Goal: Contribute content: Contribute content

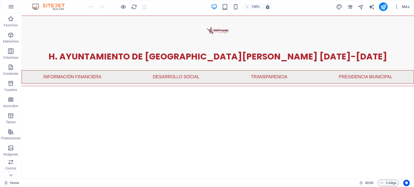
click at [351, 5] on icon "pages" at bounding box center [350, 7] width 6 height 6
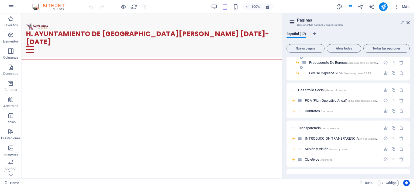
scroll to position [48, 0]
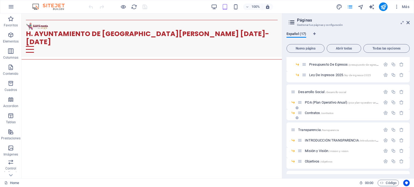
click at [315, 113] on span "Contratos /contratos" at bounding box center [319, 113] width 29 height 4
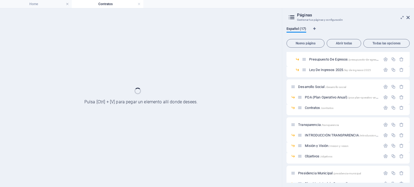
click at [233, 77] on div at bounding box center [141, 97] width 282 height 179
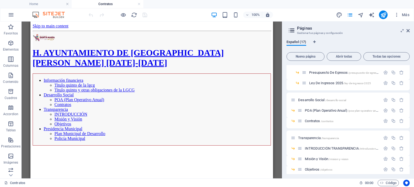
scroll to position [0, 0]
click at [408, 31] on icon at bounding box center [407, 31] width 3 height 4
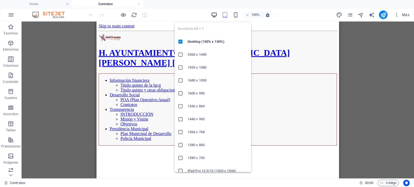
click at [214, 16] on icon "button" at bounding box center [214, 15] width 6 height 6
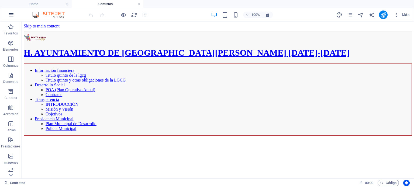
click at [13, 13] on icon "button" at bounding box center [11, 15] width 6 height 6
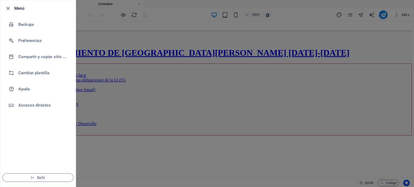
drag, startPoint x: 13, startPoint y: 13, endPoint x: 141, endPoint y: 107, distance: 158.6
click at [141, 107] on div "Menú Backups Preferencias Compartir y copiar sitio web Cambiar plantilla Ayuda …" at bounding box center [207, 93] width 414 height 187
click at [141, 107] on div at bounding box center [207, 93] width 414 height 187
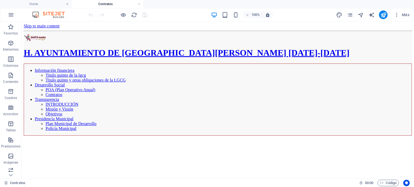
drag, startPoint x: 125, startPoint y: 107, endPoint x: 94, endPoint y: 116, distance: 33.0
click at [94, 116] on html "Skip to main content H. AYUNTAMIENTO DE [GEOGRAPHIC_DATA][PERSON_NAME] [DATE]-[…" at bounding box center [218, 80] width 392 height 116
click at [208, 90] on div "+ Añadir sección" at bounding box center [217, 91] width 34 height 9
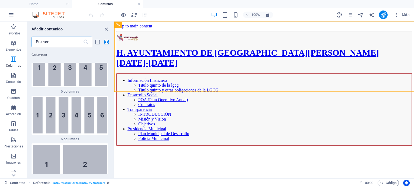
scroll to position [512, 0]
click at [88, 129] on img at bounding box center [70, 115] width 74 height 36
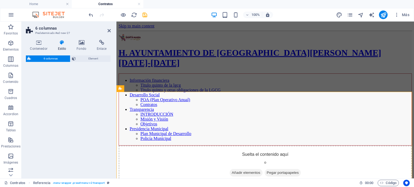
select select "rem"
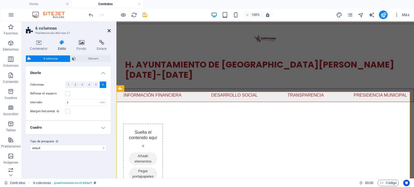
click at [109, 29] on icon at bounding box center [108, 31] width 3 height 4
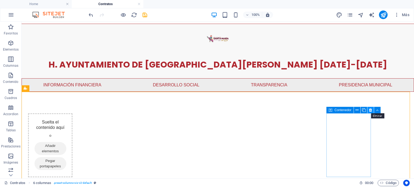
click at [370, 112] on icon at bounding box center [370, 110] width 3 height 6
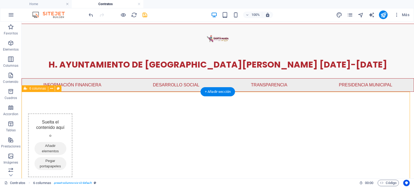
scroll to position [20, 0]
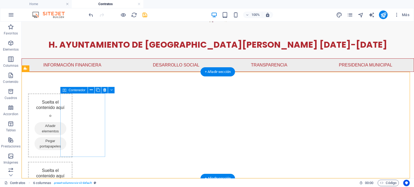
click at [66, 127] on span "Añadir elementos" at bounding box center [50, 128] width 32 height 13
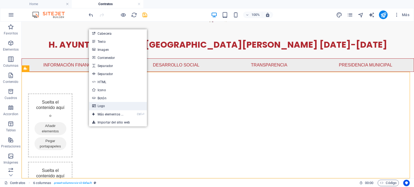
click at [113, 106] on link "Logo" at bounding box center [118, 106] width 58 height 8
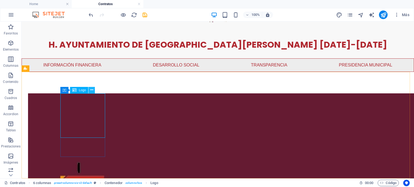
click at [89, 92] on button at bounding box center [91, 90] width 6 height 6
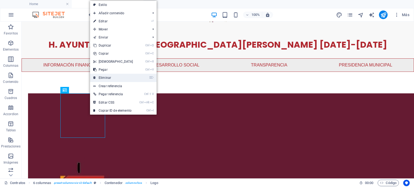
click at [102, 79] on link "⌦ Eliminar" at bounding box center [113, 78] width 46 height 8
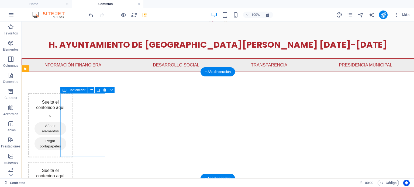
click at [66, 128] on span "Añadir elementos" at bounding box center [50, 128] width 32 height 13
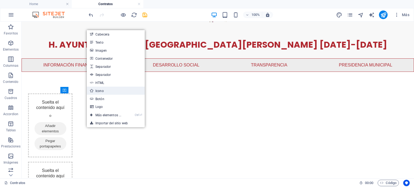
click at [110, 92] on link "Icono" at bounding box center [116, 91] width 58 height 8
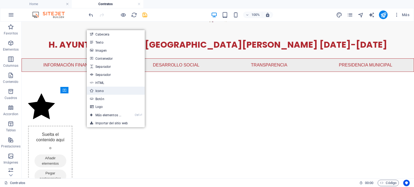
select select "xMidYMid"
select select "px"
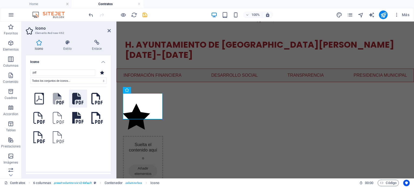
type input "pdf"
click at [78, 107] on button at bounding box center [78, 99] width 18 height 18
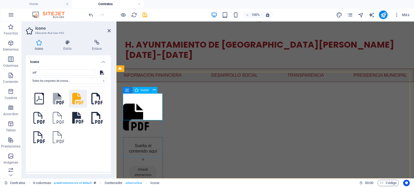
click at [140, 113] on figure at bounding box center [143, 118] width 40 height 29
click at [158, 112] on figure at bounding box center [143, 118] width 40 height 29
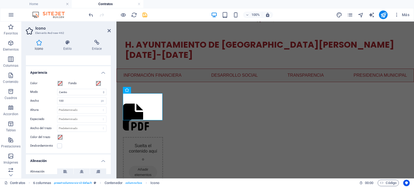
scroll to position [110, 0]
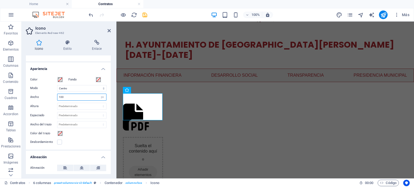
click at [71, 98] on input "100" at bounding box center [81, 97] width 49 height 6
type input "50"
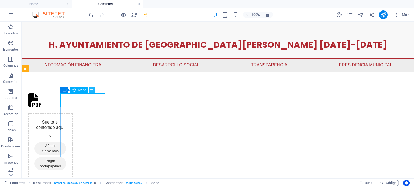
click at [92, 90] on icon at bounding box center [91, 90] width 3 height 6
drag, startPoint x: 109, startPoint y: 115, endPoint x: 86, endPoint y: 95, distance: 30.1
click at [72, 95] on figure at bounding box center [50, 101] width 44 height 16
select select "xMidYMid"
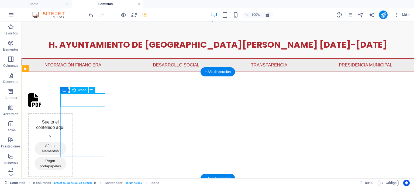
select select "px"
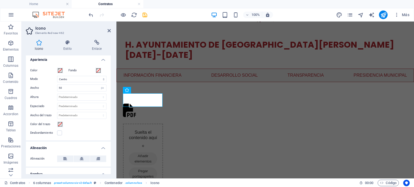
scroll to position [163, 0]
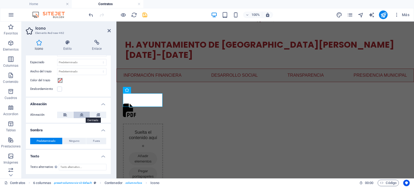
click at [84, 117] on button at bounding box center [82, 115] width 16 height 6
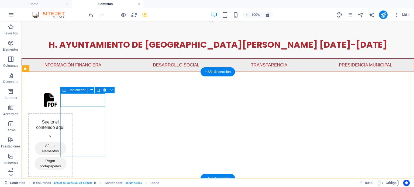
click at [72, 109] on div at bounding box center [50, 101] width 44 height 16
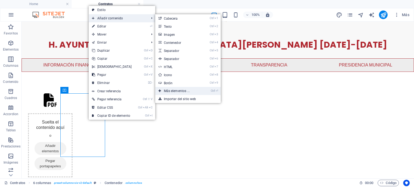
click at [181, 90] on link "Ctrl ⏎ Más elementos ..." at bounding box center [177, 91] width 45 height 8
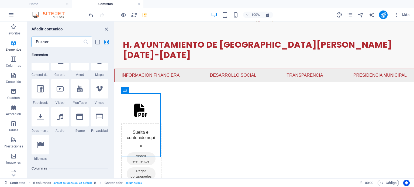
scroll to position [197, 0]
click at [39, 118] on icon at bounding box center [40, 117] width 7 height 7
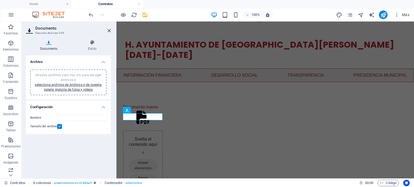
scroll to position [0, 0]
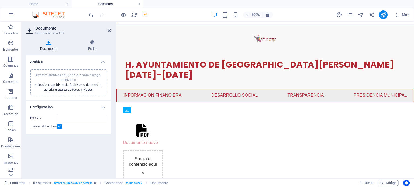
drag, startPoint x: 257, startPoint y: 132, endPoint x: 142, endPoint y: 131, distance: 114.4
click at [83, 87] on div "Arrastra archivos aquí, haz clic para escoger archivos o selecciona archivos de…" at bounding box center [68, 82] width 70 height 19
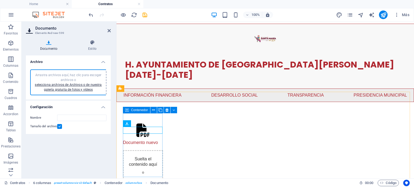
type input "Ley_de_Adquisiciones_del_Estado_de_San_Luis_Potosi_08_Abril_2024ADok-ppjFRcKK9I…"
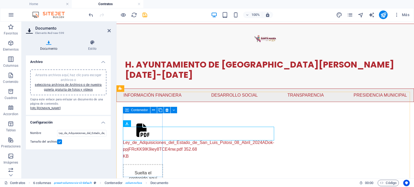
click at [153, 147] on div "Ley_de_Adquisiciones_del_Estado_de_San_Luis_Potosi_08_Abril_2024ADok-ppjFRcKK9I…" at bounding box center [143, 142] width 40 height 36
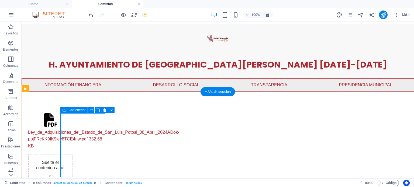
click at [72, 149] on div "Ley_de_Adquisiciones_del_Estado_de_San_Luis_Potosi_08_Abril_2024ADok-ppjFRcKK9I…" at bounding box center [50, 131] width 44 height 36
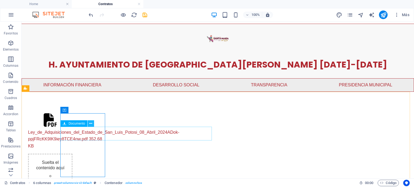
click at [90, 126] on icon at bounding box center [90, 124] width 3 height 6
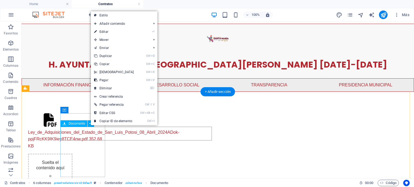
click at [72, 132] on div "Ley_de_Adquisiciones_del_Estado_de_San_Luis_Potosi_08_Abril_2024ADok-ppjFRcKK9I…" at bounding box center [50, 139] width 44 height 21
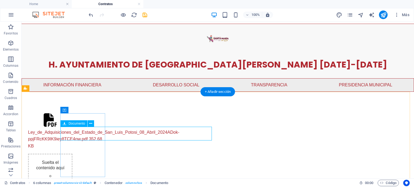
click at [72, 132] on div "Ley_de_Adquisiciones_del_Estado_de_San_Luis_Potosi_08_Abril_2024ADok-ppjFRcKK9I…" at bounding box center [50, 139] width 44 height 21
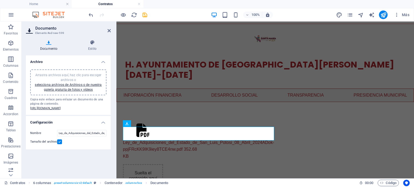
click at [59, 145] on div "Tamaño del archivo" at bounding box center [68, 142] width 76 height 6
click at [62, 145] on div "Tamaño del archivo" at bounding box center [68, 142] width 76 height 6
click at [61, 144] on label at bounding box center [59, 141] width 5 height 5
click at [0, 0] on input "Tamaño del archivo" at bounding box center [0, 0] width 0 height 0
click at [95, 40] on icon at bounding box center [92, 42] width 37 height 5
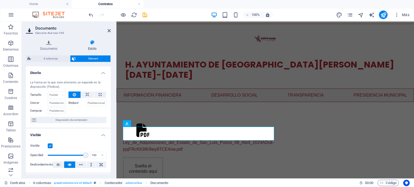
type input "5"
click at [49, 152] on span at bounding box center [67, 155] width 38 height 8
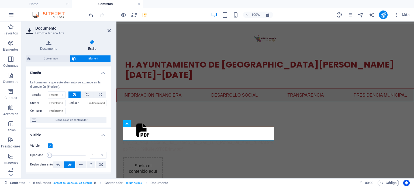
click at [49, 147] on label at bounding box center [50, 146] width 5 height 5
click at [0, 0] on input "Visible" at bounding box center [0, 0] width 0 height 0
click at [109, 31] on icon at bounding box center [108, 31] width 3 height 4
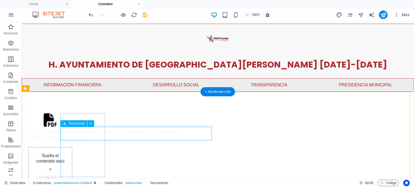
click at [72, 133] on div "Ley_de_Adquisiciones_del_Estado_de_San_Luis_Potosi_08_Abril_2024ADok-ppjFRcKK9I…" at bounding box center [50, 136] width 44 height 14
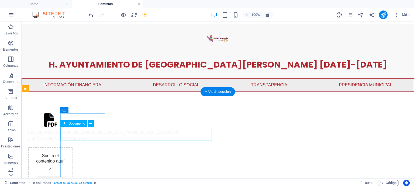
click at [72, 134] on div "Ley_de_Adquisiciones_del_Estado_de_San_Luis_Potosi_08_Abril_2024ADok-ppjFRcKK9I…" at bounding box center [50, 136] width 44 height 14
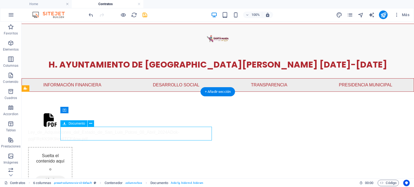
click at [72, 134] on div "Ley_de_Adquisiciones_del_Estado_de_San_Luis_Potosi_08_Abril_2024ADok-ppjFRcKK9I…" at bounding box center [50, 136] width 44 height 14
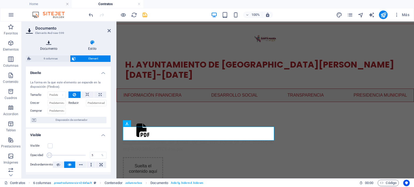
click at [47, 50] on h4 "Documento" at bounding box center [50, 45] width 48 height 11
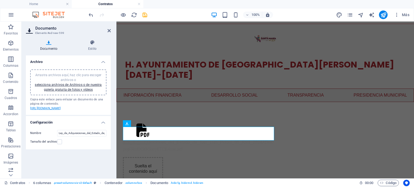
click at [61, 110] on link "[URL][DOMAIN_NAME]" at bounding box center [45, 109] width 31 height 4
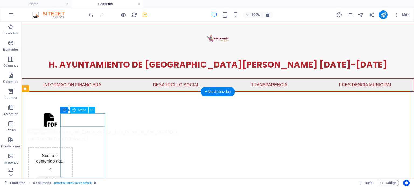
click at [72, 116] on figure at bounding box center [50, 121] width 44 height 16
select select "xMidYMid"
select select "px"
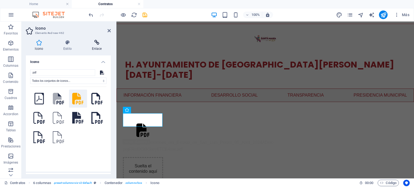
click at [94, 48] on h4 "Enlace" at bounding box center [97, 45] width 28 height 11
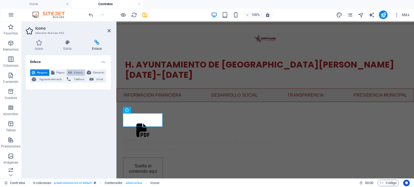
click at [67, 72] on button "Externo" at bounding box center [76, 72] width 18 height 6
select select "blank"
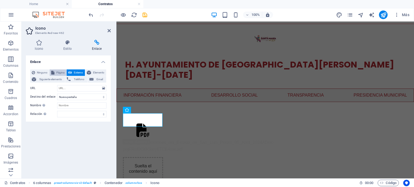
click at [56, 72] on span "Página" at bounding box center [60, 72] width 9 height 6
select select
click at [71, 89] on select "Home INFORMACION FINANCIERA -- Titulo quinto de la lgcg -- Titulo quinto y otra…" at bounding box center [81, 88] width 49 height 6
click at [77, 70] on span "Externo" at bounding box center [79, 72] width 10 height 6
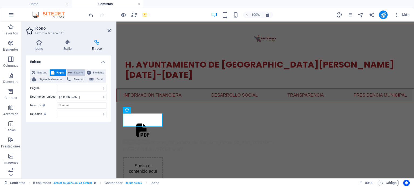
select select "blank"
click at [74, 89] on input "URL" at bounding box center [81, 88] width 49 height 6
paste input "[URL][DOMAIN_NAME]"
type input "[URL][DOMAIN_NAME]"
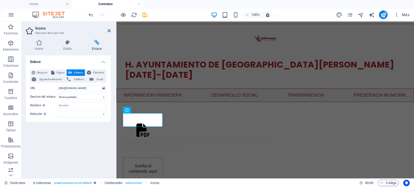
scroll to position [0, 0]
click at [86, 142] on div "Enlace Ninguno Página Externo Elemento Siguiente elemento Teléfono Email Página…" at bounding box center [68, 114] width 85 height 119
click at [109, 31] on icon at bounding box center [108, 31] width 3 height 4
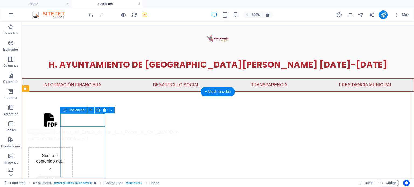
click at [72, 143] on div "Ley_de_Adquisiciones_del_Estado_de_San_Luis_Potosi_08_Abril_2024ADok-ppjFRcKK9I…" at bounding box center [50, 127] width 44 height 29
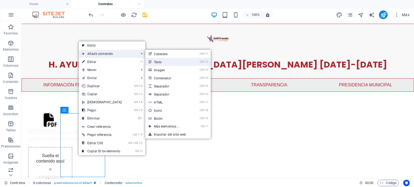
click at [163, 60] on link "Ctrl 2 Texto" at bounding box center [167, 62] width 45 height 8
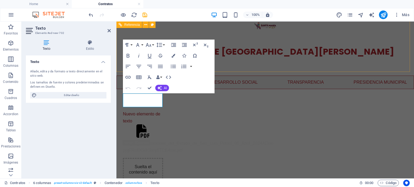
scroll to position [20, 0]
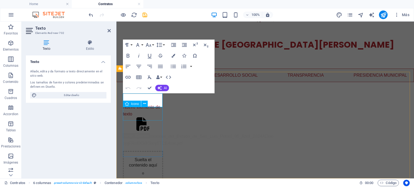
click at [142, 104] on p "Nuevo elemento de texto" at bounding box center [143, 111] width 40 height 14
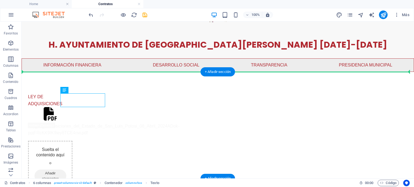
drag, startPoint x: 106, startPoint y: 113, endPoint x: 81, endPoint y: 86, distance: 36.8
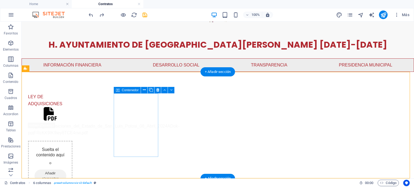
click at [72, 141] on div "Suelta el contenido aquí o Añadir elementos Pegar portapapeles" at bounding box center [50, 173] width 44 height 64
click at [66, 170] on span "Añadir elementos" at bounding box center [50, 176] width 32 height 13
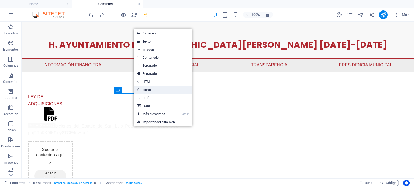
click at [155, 87] on link "Icono" at bounding box center [163, 90] width 58 height 8
select select "xMidYMid"
select select "px"
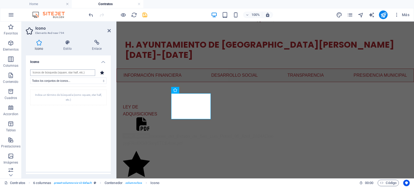
click at [62, 74] on input "search" at bounding box center [62, 72] width 65 height 6
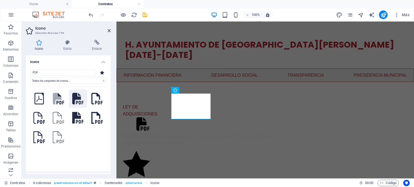
type input "PDF"
click at [77, 99] on icon at bounding box center [77, 99] width 11 height 12
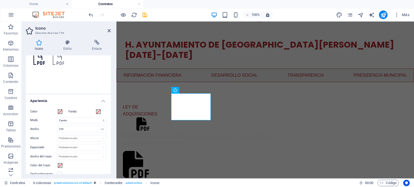
scroll to position [79, 0]
click at [74, 127] on input "100" at bounding box center [81, 129] width 49 height 6
type input "50"
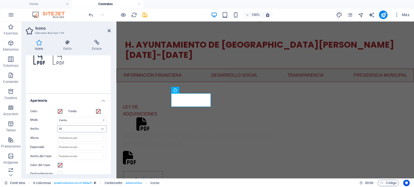
click at [74, 127] on input "50" at bounding box center [81, 129] width 49 height 6
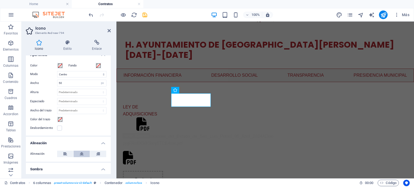
scroll to position [125, 0]
click at [81, 152] on icon at bounding box center [82, 154] width 4 height 6
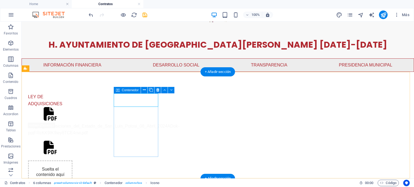
click at [72, 141] on div at bounding box center [50, 149] width 44 height 16
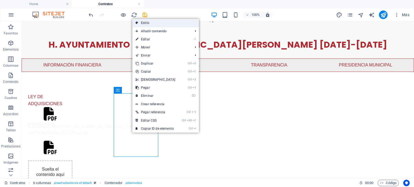
drag, startPoint x: 163, startPoint y: 23, endPoint x: 45, endPoint y: 4, distance: 118.9
click at [163, 23] on link "Estilo" at bounding box center [165, 23] width 67 height 8
select select "rem"
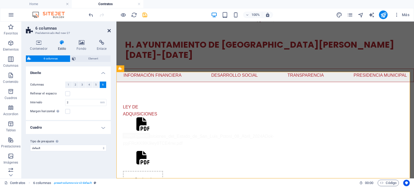
click at [109, 31] on icon at bounding box center [108, 31] width 3 height 4
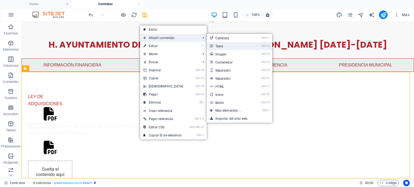
click at [218, 46] on link "Ctrl 2 Texto" at bounding box center [229, 46] width 45 height 8
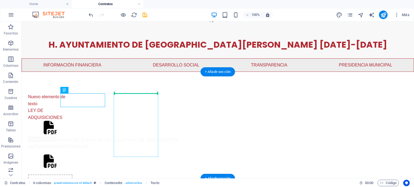
drag, startPoint x: 100, startPoint y: 112, endPoint x: 136, endPoint y: 99, distance: 38.4
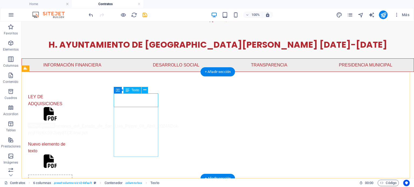
click at [72, 141] on div "Nuevo elemento de texto" at bounding box center [50, 148] width 44 height 14
click at [72, 146] on div "LEY DE OBRAS PUBLICAS" at bounding box center [50, 155] width 44 height 29
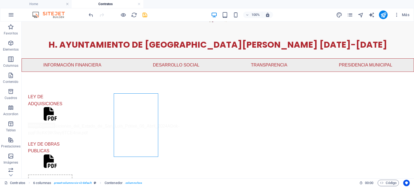
click at [303, 18] on div "100% Más" at bounding box center [250, 15] width 324 height 9
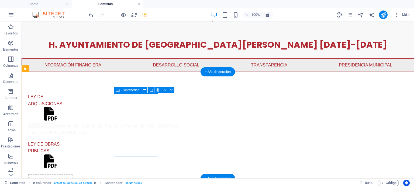
click at [72, 141] on div "LEY DE OBRAS PUBLICAS" at bounding box center [50, 155] width 44 height 29
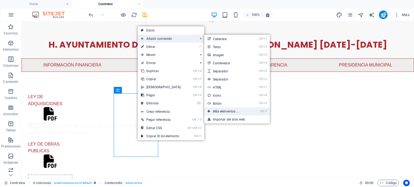
click at [232, 110] on link "Ctrl ⏎ Más elementos ..." at bounding box center [226, 111] width 45 height 8
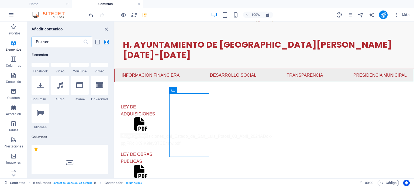
scroll to position [228, 0]
click at [37, 92] on div at bounding box center [41, 85] width 18 height 19
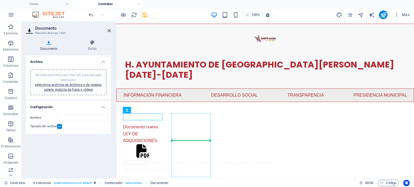
drag, startPoint x: 259, startPoint y: 133, endPoint x: 184, endPoint y: 137, distance: 75.0
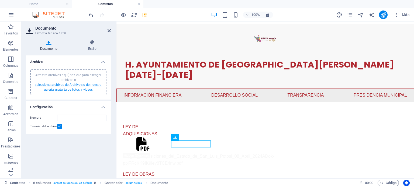
click at [84, 87] on link "selecciona archivos de Archivos o de nuestra galería gratuita de fotos y vídeos" at bounding box center [68, 87] width 67 height 9
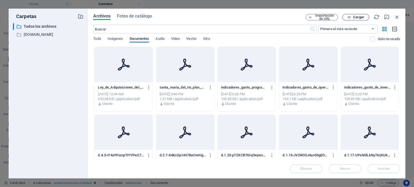
click at [347, 16] on span "Cargar" at bounding box center [355, 18] width 22 height 4
type input "Ley_de_Obras_Publicas_y_Servicios_Relacionados_con_las_mismas05_Julio_2024SLP-u…"
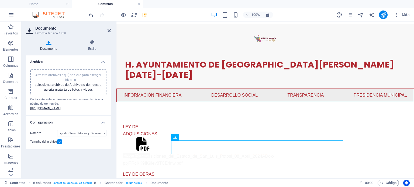
click at [59, 144] on label at bounding box center [59, 141] width 5 height 5
click at [0, 0] on input "Tamaño del archivo" at bounding box center [0, 0] width 0 height 0
click at [93, 42] on icon at bounding box center [92, 42] width 37 height 5
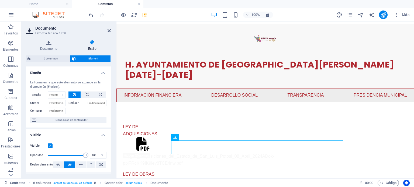
click at [48, 145] on label at bounding box center [50, 146] width 5 height 5
click at [0, 0] on input "Visible" at bounding box center [0, 0] width 0 height 0
click at [108, 31] on icon at bounding box center [108, 31] width 3 height 4
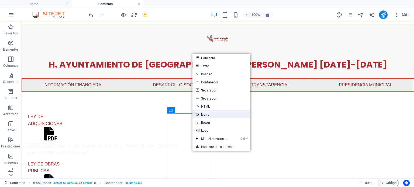
click at [212, 116] on link "Icono" at bounding box center [221, 114] width 58 height 8
select select "xMidYMid"
select select "px"
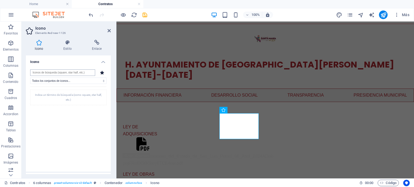
click at [47, 72] on input "search" at bounding box center [62, 72] width 65 height 6
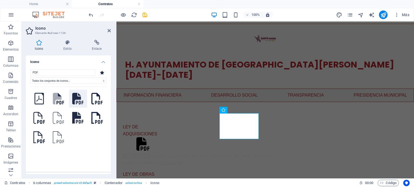
type input "PDF"
click at [72, 94] on icon at bounding box center [77, 99] width 11 height 12
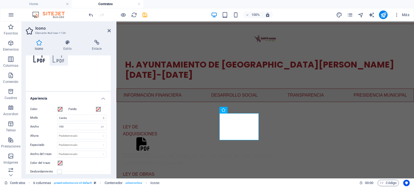
scroll to position [81, 0]
click at [73, 125] on input "100" at bounding box center [81, 127] width 49 height 6
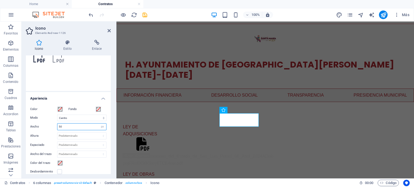
type input "50"
click at [80, 90] on div "PDF Todos los conjuntos de iconos... IcoFont Ionicons FontAwesome Brands FontAw…" at bounding box center [68, 37] width 85 height 107
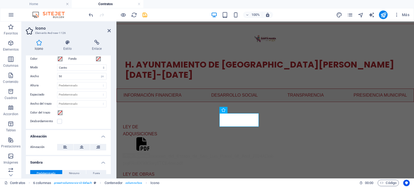
scroll to position [134, 0]
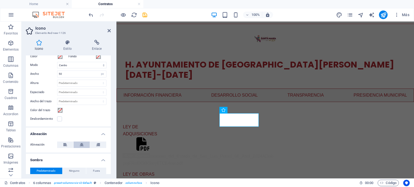
click at [82, 146] on icon at bounding box center [82, 145] width 4 height 6
click at [106, 34] on header "Icono Elemento #ed-new-1126" at bounding box center [68, 29] width 85 height 14
click at [108, 30] on icon at bounding box center [108, 31] width 3 height 4
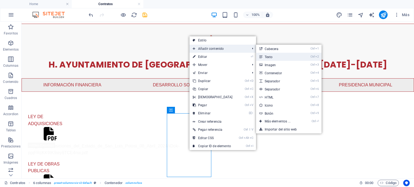
click at [267, 55] on link "Ctrl 2 Texto" at bounding box center [278, 57] width 45 height 8
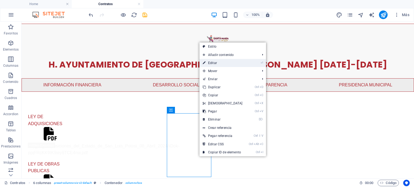
drag, startPoint x: 110, startPoint y: 121, endPoint x: 238, endPoint y: 67, distance: 139.5
click at [238, 67] on link "⏎ Editar" at bounding box center [222, 63] width 46 height 8
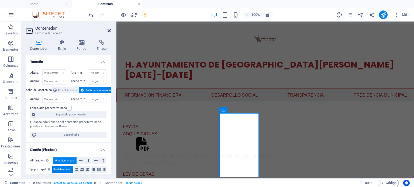
click at [109, 30] on icon at bounding box center [108, 31] width 3 height 4
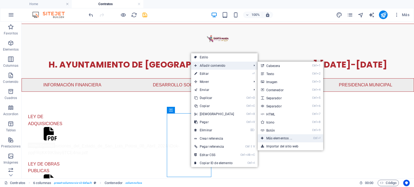
click at [285, 137] on link "Ctrl ⏎ Más elementos ..." at bounding box center [279, 138] width 45 height 8
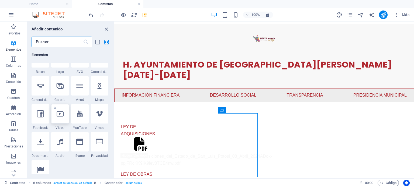
scroll to position [176, 0]
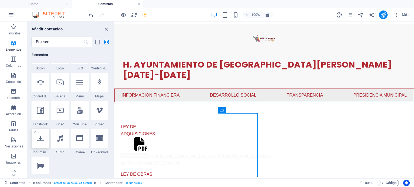
click at [41, 148] on div at bounding box center [41, 138] width 18 height 19
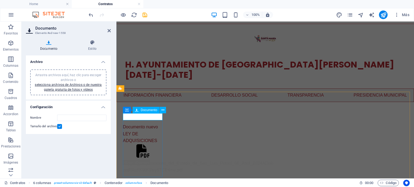
click at [138, 110] on icon at bounding box center [137, 110] width 4 height 6
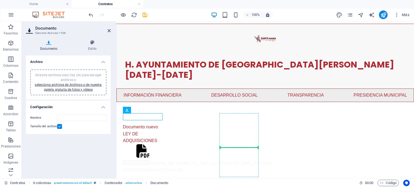
drag, startPoint x: 254, startPoint y: 131, endPoint x: 241, endPoint y: 146, distance: 20.0
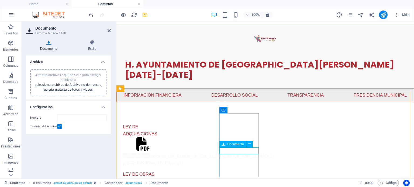
click at [87, 87] on div "Arrastra archivos aquí, haz clic para escoger archivos o selecciona archivos de…" at bounding box center [68, 82] width 70 height 19
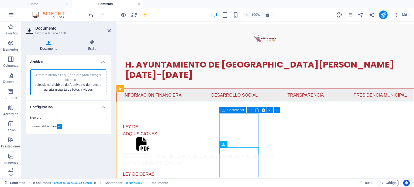
type input "Apertura2024-Oc01oefiAvqFycPKTdPUsQ.pdf"
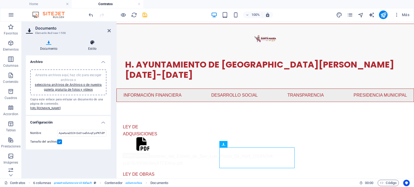
click at [96, 43] on icon at bounding box center [92, 42] width 37 height 5
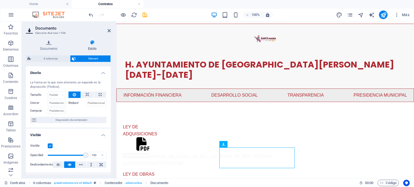
click at [50, 146] on label at bounding box center [50, 146] width 5 height 5
click at [0, 0] on input "Visible" at bounding box center [0, 0] width 0 height 0
click at [109, 30] on icon at bounding box center [108, 31] width 3 height 4
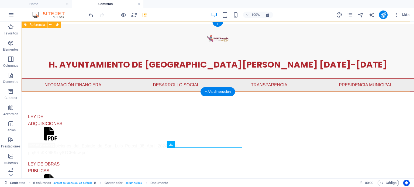
click at [354, 50] on figure at bounding box center [218, 38] width 392 height 25
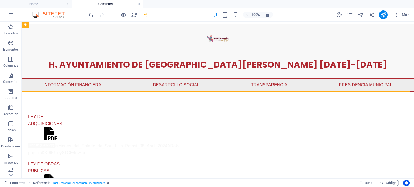
click at [317, 15] on div "100% Más" at bounding box center [250, 15] width 324 height 9
click at [145, 14] on icon "save" at bounding box center [145, 15] width 6 height 6
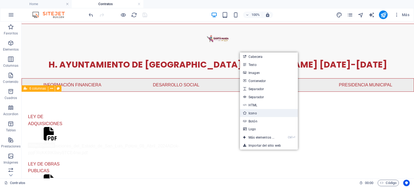
click at [262, 111] on link "Icono" at bounding box center [269, 113] width 58 height 8
select select "xMidYMid"
select select "px"
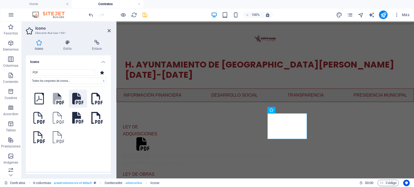
type input "PDF"
click at [75, 93] on icon at bounding box center [77, 99] width 11 height 12
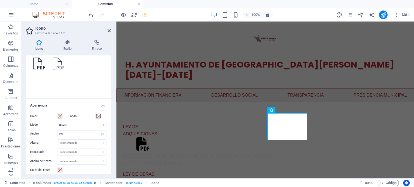
scroll to position [79, 0]
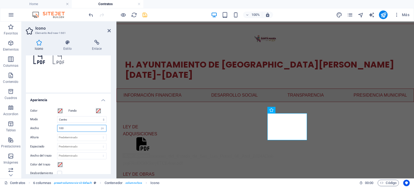
click at [71, 130] on input "100" at bounding box center [81, 128] width 49 height 6
type input "50"
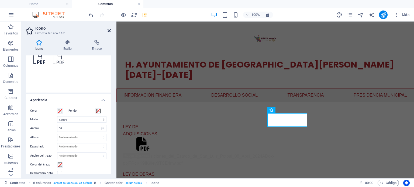
click at [109, 29] on icon at bounding box center [108, 31] width 3 height 4
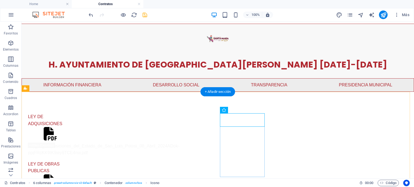
drag, startPoint x: 234, startPoint y: 133, endPoint x: 234, endPoint y: 136, distance: 3.0
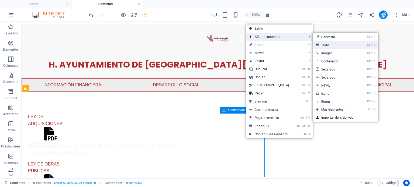
click at [328, 46] on link "Ctrl 2 Texto" at bounding box center [334, 45] width 45 height 8
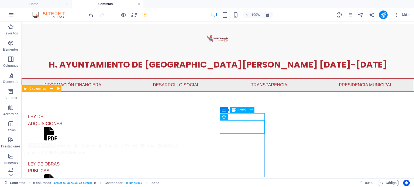
click at [242, 111] on span "Texto" at bounding box center [242, 110] width 8 height 3
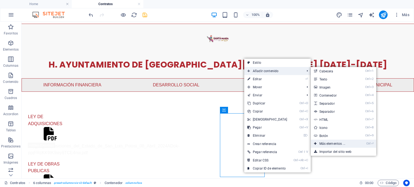
click at [334, 145] on link "Ctrl ⏎ Más elementos ..." at bounding box center [332, 144] width 45 height 8
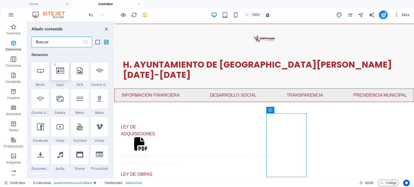
scroll to position [165, 0]
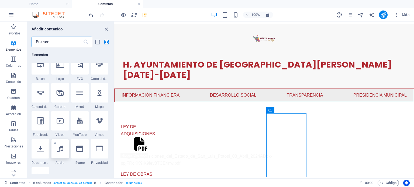
click at [59, 150] on icon at bounding box center [60, 148] width 6 height 7
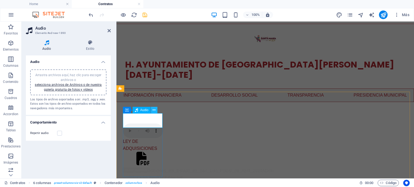
click at [153, 110] on icon at bounding box center [153, 110] width 3 height 6
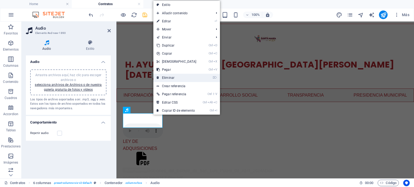
click at [173, 76] on link "⌦ Eliminar" at bounding box center [176, 78] width 46 height 8
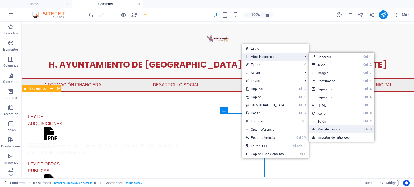
click at [324, 130] on link "Ctrl ⏎ Más elementos ..." at bounding box center [331, 129] width 45 height 8
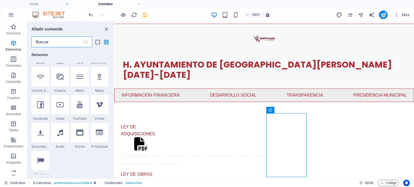
scroll to position [185, 0]
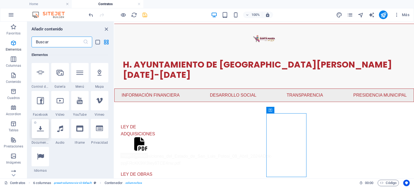
click at [43, 133] on div at bounding box center [41, 128] width 18 height 19
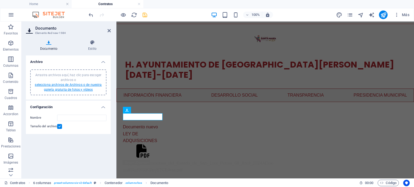
click at [74, 90] on link "selecciona archivos de Archivos o de nuestra galería gratuita de fotos y vídeos" at bounding box center [68, 87] width 67 height 9
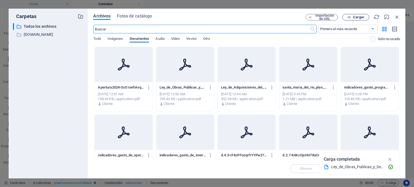
click at [360, 18] on span "Cargar" at bounding box center [358, 17] width 11 height 3
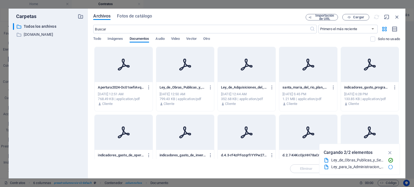
type input "Ley_para_la_Administracion_de_las_Aportaciones_02_Dic_20212023-zjC_KXww3SaTzbrc…"
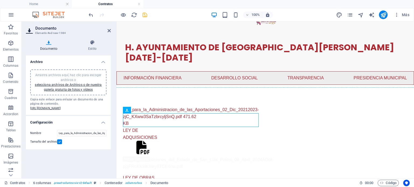
scroll to position [20, 0]
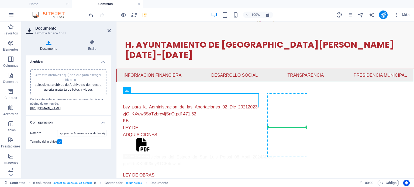
drag, startPoint x: 265, startPoint y: 132, endPoint x: 285, endPoint y: 124, distance: 22.0
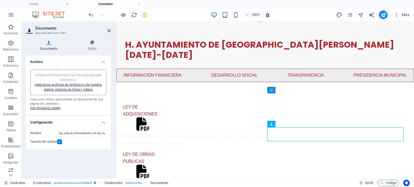
click at [59, 144] on label at bounding box center [59, 141] width 5 height 5
click at [0, 0] on input "Tamaño del archivo" at bounding box center [0, 0] width 0 height 0
click at [93, 41] on icon at bounding box center [92, 42] width 37 height 5
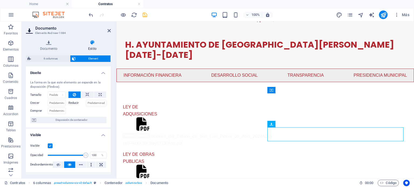
click at [50, 146] on label at bounding box center [50, 146] width 5 height 5
click at [0, 0] on input "Visible" at bounding box center [0, 0] width 0 height 0
click at [108, 29] on icon at bounding box center [108, 31] width 3 height 4
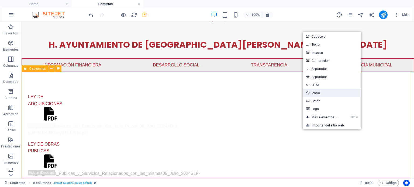
click at [325, 91] on link "Icono" at bounding box center [332, 93] width 58 height 8
select select "xMidYMid"
select select "px"
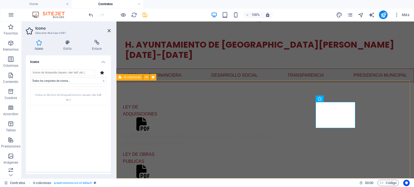
scroll to position [11, 0]
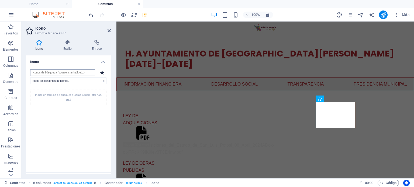
click at [57, 71] on input "search" at bounding box center [62, 72] width 65 height 6
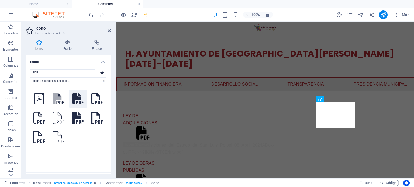
type input "PDF"
click at [72, 98] on icon at bounding box center [77, 99] width 11 height 12
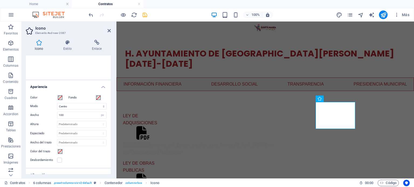
scroll to position [96, 0]
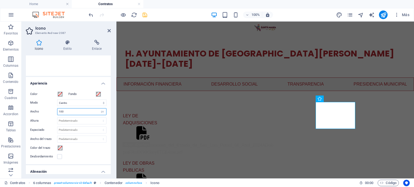
click at [69, 112] on input "100" at bounding box center [81, 112] width 49 height 6
type input "50"
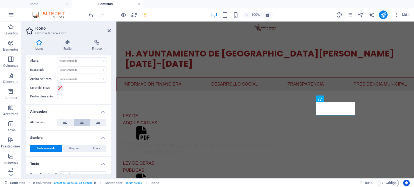
click at [82, 121] on icon at bounding box center [82, 122] width 4 height 6
click at [108, 29] on icon at bounding box center [108, 31] width 3 height 4
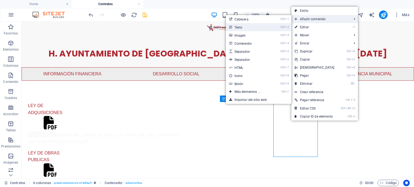
click at [254, 26] on link "Ctrl 2 Texto" at bounding box center [248, 27] width 45 height 8
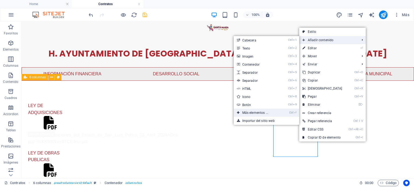
click at [256, 113] on link "Ctrl ⏎ Más elementos ..." at bounding box center [255, 113] width 45 height 8
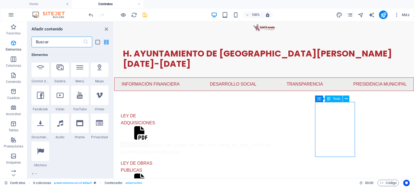
scroll to position [191, 0]
click at [41, 123] on icon at bounding box center [40, 123] width 7 height 7
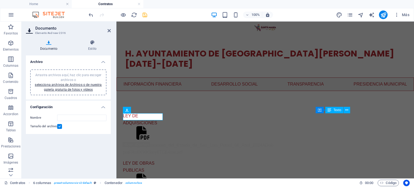
scroll to position [0, 0]
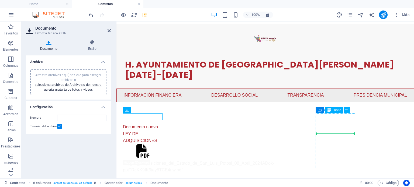
drag, startPoint x: 254, startPoint y: 132, endPoint x: 337, endPoint y: 130, distance: 83.0
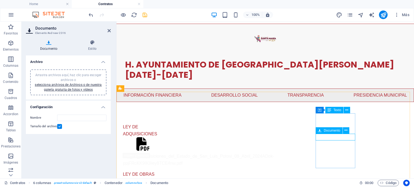
click at [85, 87] on div "Arrastra archivos aquí, haz clic para escoger archivos o selecciona archivos de…" at bounding box center [68, 82] width 70 height 19
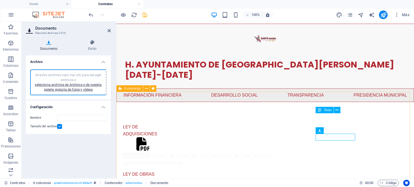
type input "POAOCTUBRE-pLJ5Q68qA0Bk9ugLv1R3aQ.pdf"
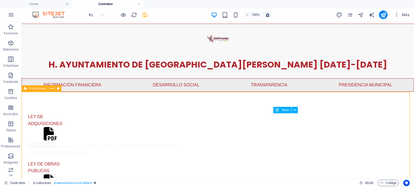
scroll to position [11, 0]
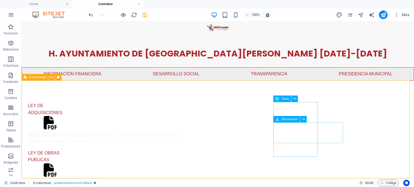
click at [293, 118] on span "Documento" at bounding box center [289, 119] width 16 height 3
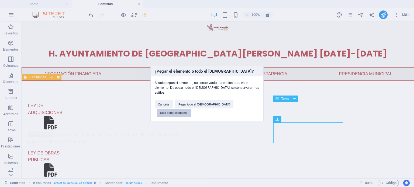
click at [191, 109] on button "Solo pegar elemento" at bounding box center [174, 113] width 34 height 8
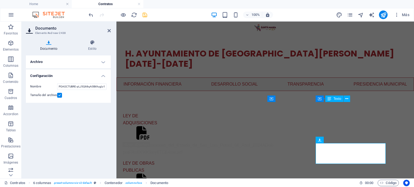
click at [102, 61] on h4 "Archivo" at bounding box center [68, 61] width 85 height 13
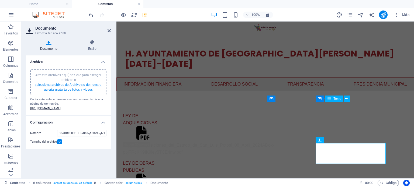
click at [74, 84] on link "selecciona archivos de Archivos o de nuestra galería gratuita de fotos y vídeos" at bounding box center [68, 87] width 67 height 9
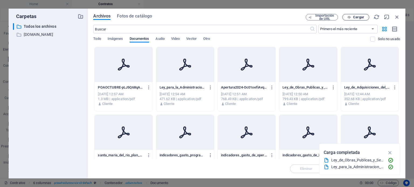
click at [359, 18] on span "Cargar" at bounding box center [358, 17] width 11 height 3
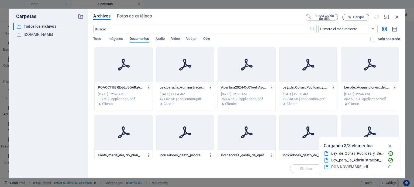
type input "POANOVIEMBRE-AWWkspTBx-wjareZvYHnUQ.pdf"
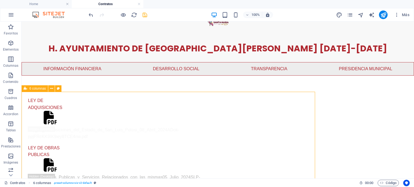
scroll to position [25, 0]
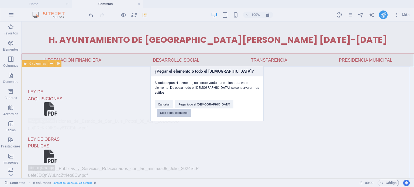
click at [191, 109] on button "Solo pegar elemento" at bounding box center [174, 113] width 34 height 8
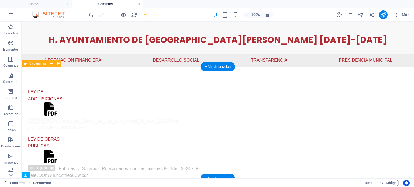
scroll to position [32, 0]
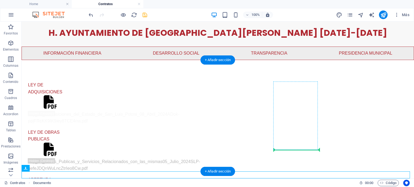
drag, startPoint x: 64, startPoint y: 191, endPoint x: 309, endPoint y: 146, distance: 249.6
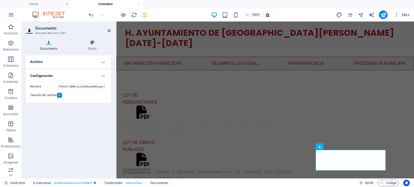
click at [89, 57] on h4 "Archivo" at bounding box center [68, 61] width 85 height 13
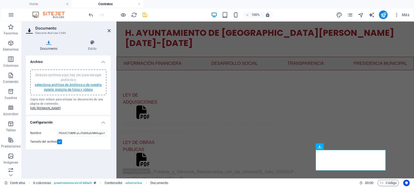
click at [75, 84] on link "selecciona archivos de Archivos o de nuestra galería gratuita de fotos y vídeos" at bounding box center [68, 87] width 67 height 9
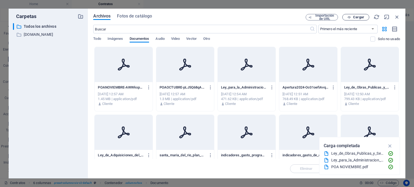
click at [359, 18] on span "Cargar" at bounding box center [358, 17] width 11 height 3
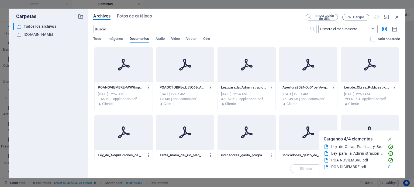
type input "POADICIEMBRE-K4npqXQ4rB3jKH1L3CYruw.pdf"
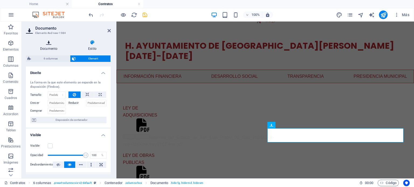
click at [48, 45] on icon at bounding box center [49, 42] width 46 height 5
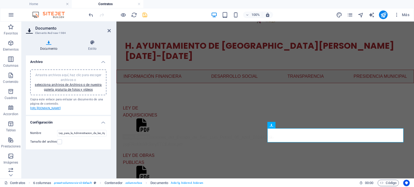
click at [61, 110] on link "[URL][DOMAIN_NAME]" at bounding box center [45, 109] width 31 height 4
click at [109, 30] on icon at bounding box center [108, 31] width 3 height 4
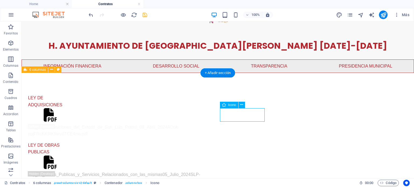
select select "xMidYMid"
select select "px"
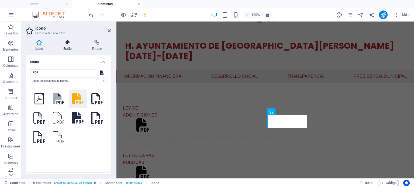
click at [67, 45] on icon at bounding box center [67, 42] width 26 height 5
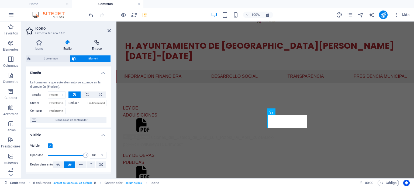
click at [92, 45] on icon at bounding box center [97, 42] width 28 height 5
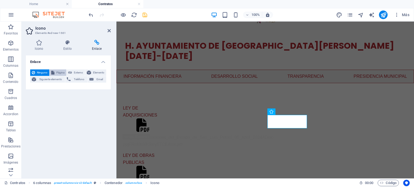
click at [58, 75] on span "Página" at bounding box center [60, 72] width 9 height 6
select select
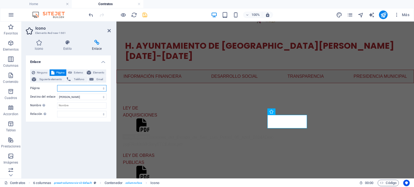
click at [79, 88] on select "Home INFORMACION FINANCIERA -- Titulo quinto de la lgcg -- Titulo quinto y otra…" at bounding box center [81, 88] width 49 height 6
click at [76, 74] on span "Externo" at bounding box center [79, 72] width 10 height 6
select select "blank"
click at [76, 86] on input "URL" at bounding box center [81, 88] width 49 height 6
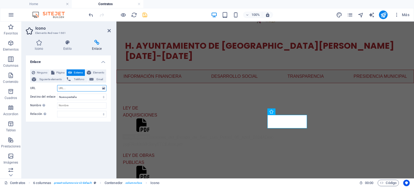
paste input "[URL][DOMAIN_NAME]"
type input "[URL][DOMAIN_NAME]"
click at [85, 142] on div "Enlace Ninguno Página Externo Elemento Siguiente elemento Teléfono Email Página…" at bounding box center [68, 114] width 85 height 119
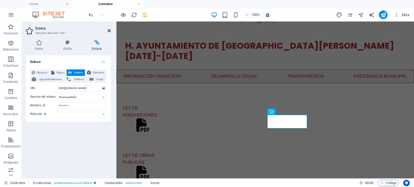
click at [109, 32] on icon at bounding box center [108, 31] width 3 height 4
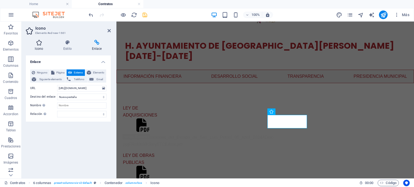
click at [40, 46] on h4 "Icono" at bounding box center [40, 45] width 29 height 11
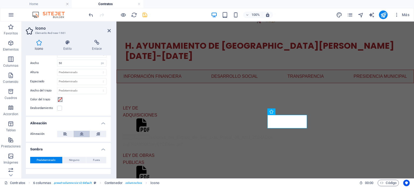
click at [80, 132] on icon at bounding box center [82, 134] width 4 height 6
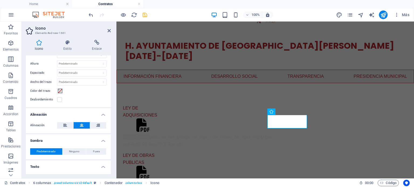
click at [111, 27] on aside "Icono Elemento #ed-new-1661 Icono Estilo Enlace Icono PDF Todos los conjuntos d…" at bounding box center [69, 100] width 95 height 157
click at [109, 30] on icon at bounding box center [108, 31] width 3 height 4
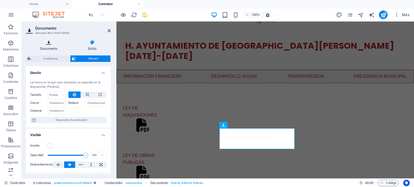
click at [47, 46] on h4 "Documento" at bounding box center [50, 45] width 48 height 11
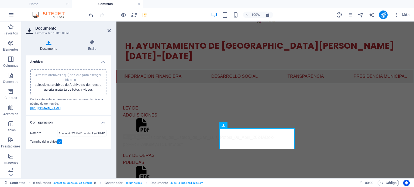
click at [61, 110] on link "[URL][DOMAIN_NAME]" at bounding box center [45, 109] width 31 height 4
click at [108, 30] on icon at bounding box center [108, 31] width 3 height 4
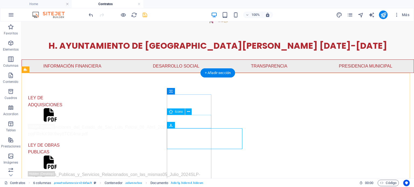
select select "xMidYMid"
select select "px"
select select
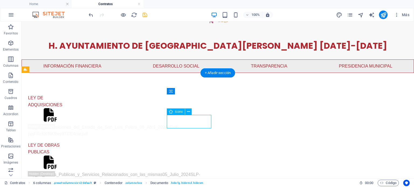
select select
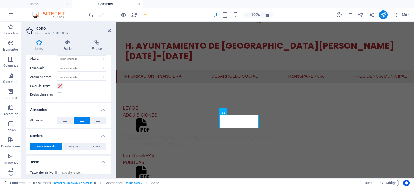
scroll to position [158, 0]
click at [90, 43] on icon at bounding box center [97, 42] width 28 height 5
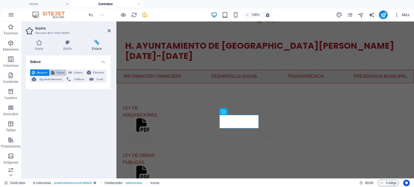
click at [61, 70] on span "Página" at bounding box center [60, 72] width 9 height 6
select select
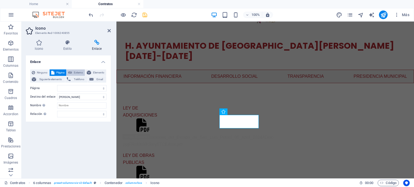
click at [72, 72] on icon at bounding box center [70, 72] width 4 height 6
select select "blank"
click at [79, 88] on input "URL" at bounding box center [81, 88] width 49 height 6
paste input "[URL][DOMAIN_NAME]"
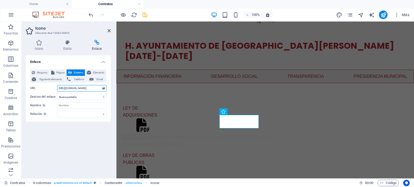
type input "[URL][DOMAIN_NAME]"
click at [86, 145] on div "Enlace Ninguno Página Externo Elemento Siguiente elemento Teléfono Email Página…" at bounding box center [68, 114] width 85 height 119
click at [110, 29] on icon at bounding box center [108, 31] width 3 height 4
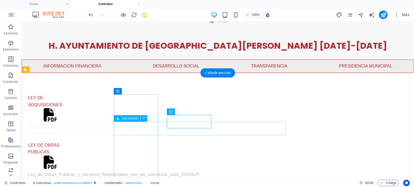
click at [72, 171] on div "Ley_de_Obras_Publicas_y_Servicios_Relacionados_con_las_mismas05_Julio_2024SLP-u…" at bounding box center [50, 178] width 44 height 14
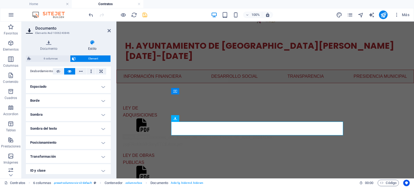
scroll to position [124, 0]
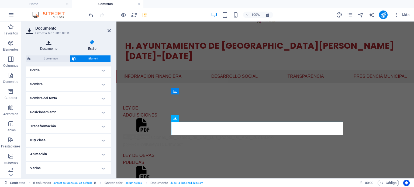
click at [47, 41] on icon at bounding box center [49, 42] width 46 height 5
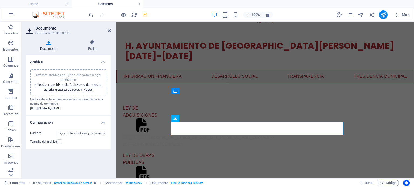
click at [64, 111] on div "Copia este enlace para enlazar un documento de una página de contenido. [URL][D…" at bounding box center [68, 103] width 76 height 13
click at [61, 110] on link "[URL][DOMAIN_NAME]" at bounding box center [45, 109] width 31 height 4
click at [109, 32] on icon at bounding box center [108, 31] width 3 height 4
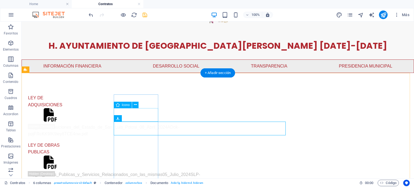
click at [72, 156] on figure at bounding box center [50, 164] width 44 height 16
select select "xMidYMid"
select select "px"
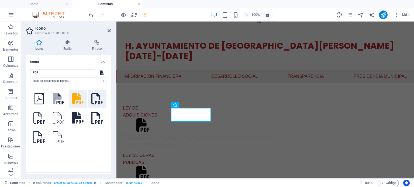
scroll to position [70, 0]
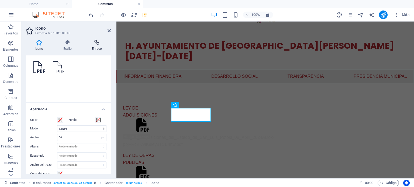
click at [97, 46] on h4 "Enlace" at bounding box center [97, 45] width 28 height 11
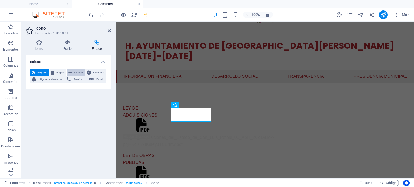
click at [72, 72] on button "Externo" at bounding box center [76, 72] width 18 height 6
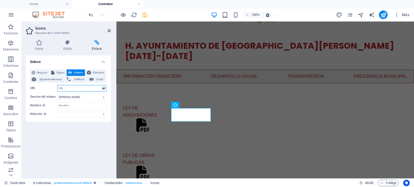
select select "blank"
click at [67, 87] on input "URL" at bounding box center [81, 88] width 49 height 6
paste input "[URL][DOMAIN_NAME]"
type input "[URL][DOMAIN_NAME]"
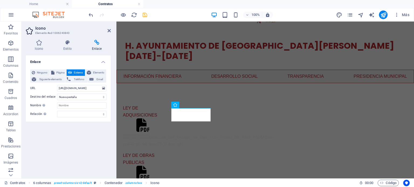
scroll to position [0, 0]
click at [78, 130] on div "Enlace Ninguno Página Externo Elemento Siguiente elemento Teléfono Email Página…" at bounding box center [68, 114] width 85 height 119
click at [108, 27] on h2 "Icono" at bounding box center [72, 28] width 75 height 5
click at [112, 33] on aside "Icono Elemento #ed-1006240843 Icono Estilo Enlace Icono PDF Todos los conjuntos…" at bounding box center [69, 100] width 95 height 157
click at [110, 29] on icon at bounding box center [108, 31] width 3 height 4
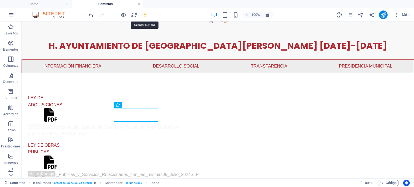
click at [144, 16] on icon "save" at bounding box center [145, 15] width 6 height 6
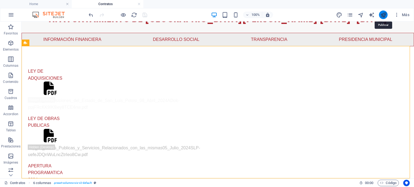
click at [384, 17] on icon "publish" at bounding box center [383, 15] width 6 height 6
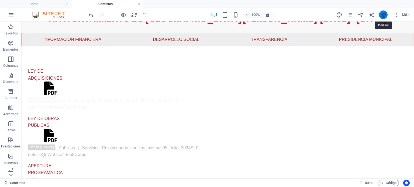
click at [384, 17] on icon "publish" at bounding box center [383, 15] width 6 height 6
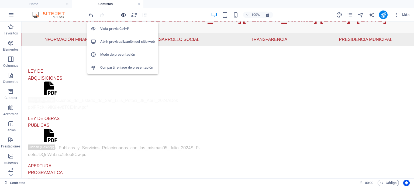
click at [124, 15] on icon "button" at bounding box center [123, 15] width 6 height 6
